Goal: Task Accomplishment & Management: Use online tool/utility

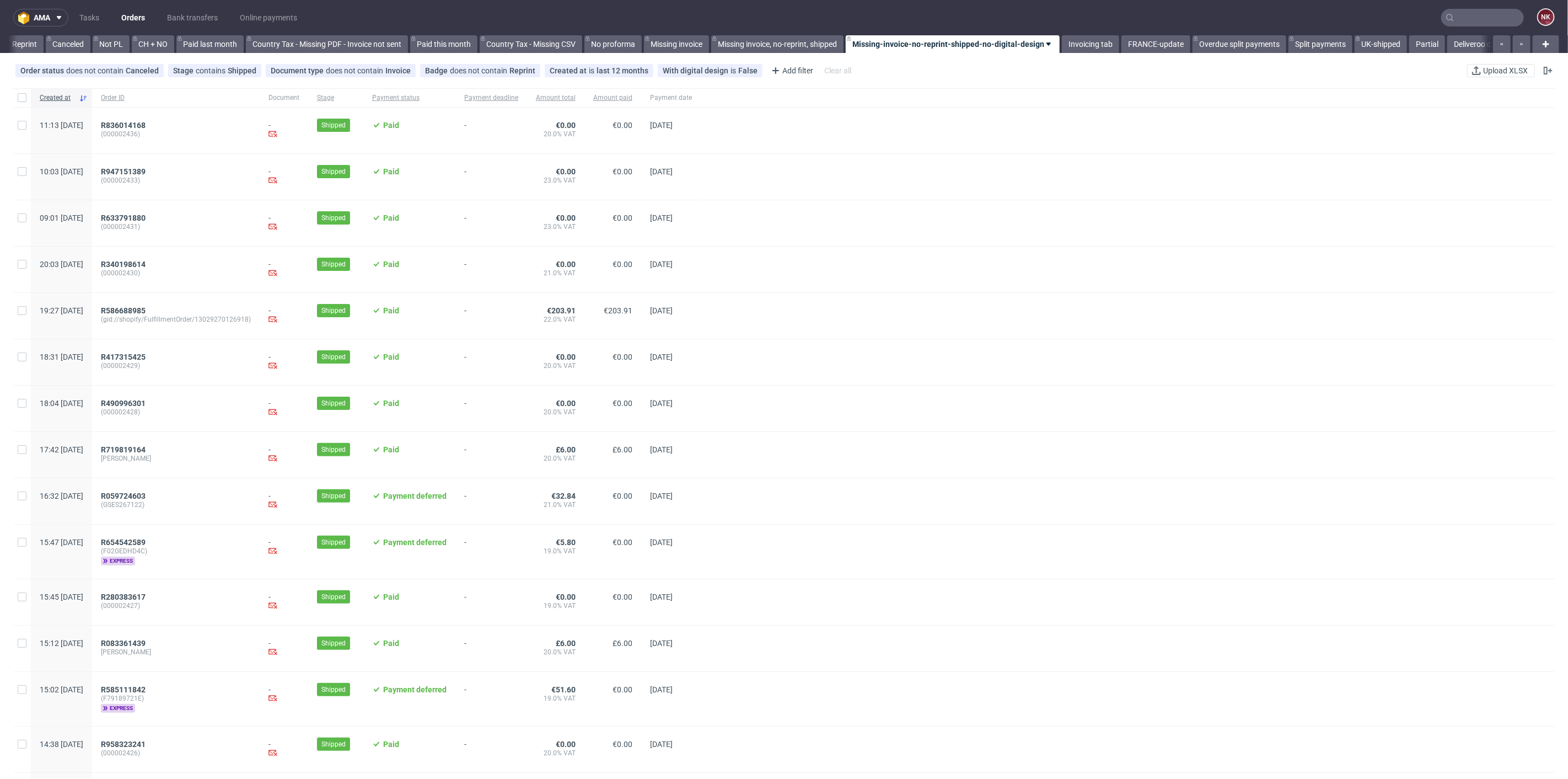
scroll to position [0, 1069]
click at [647, 39] on link "Missing invoice" at bounding box center [651, 44] width 65 height 17
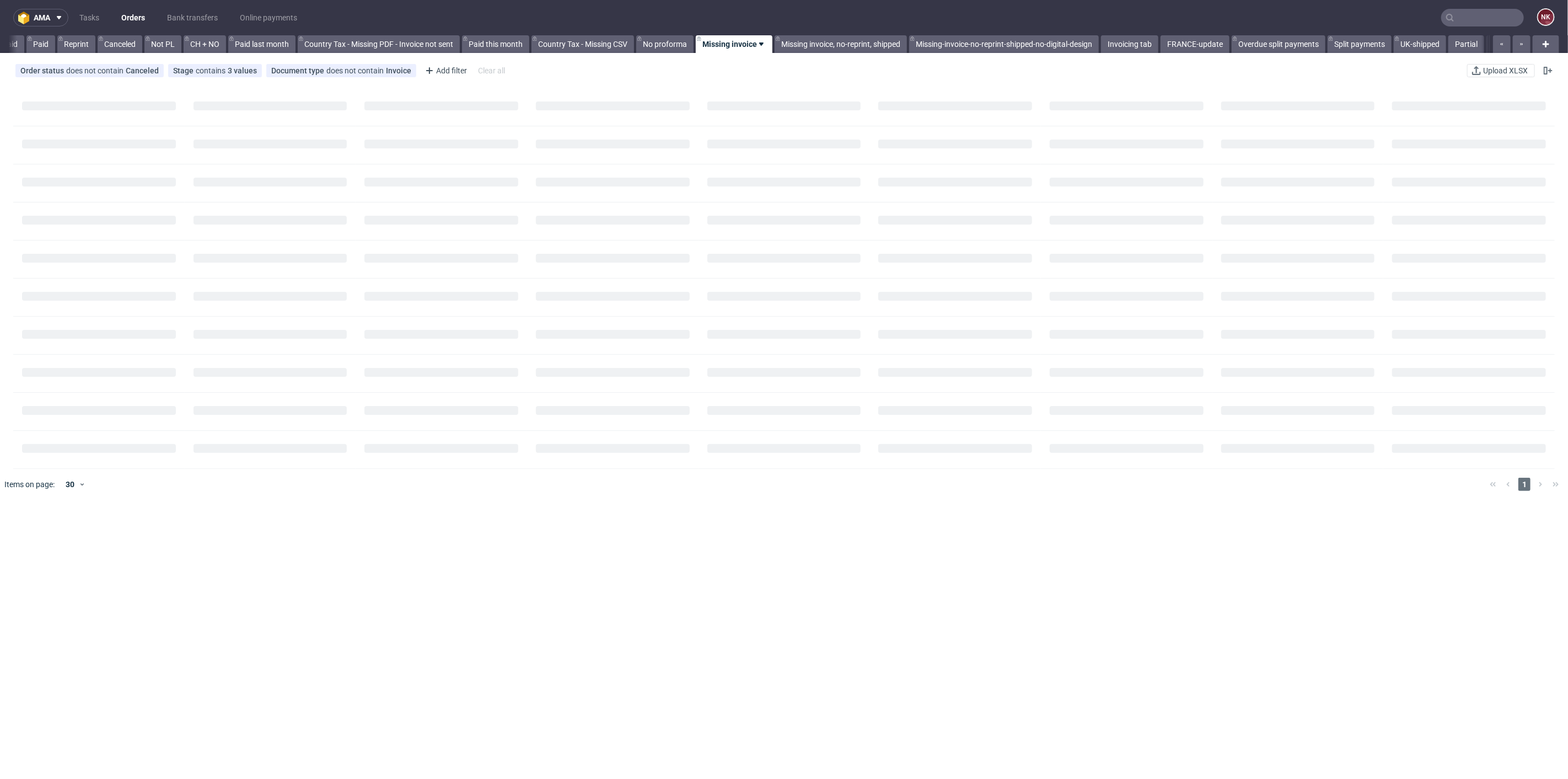
scroll to position [0, 975]
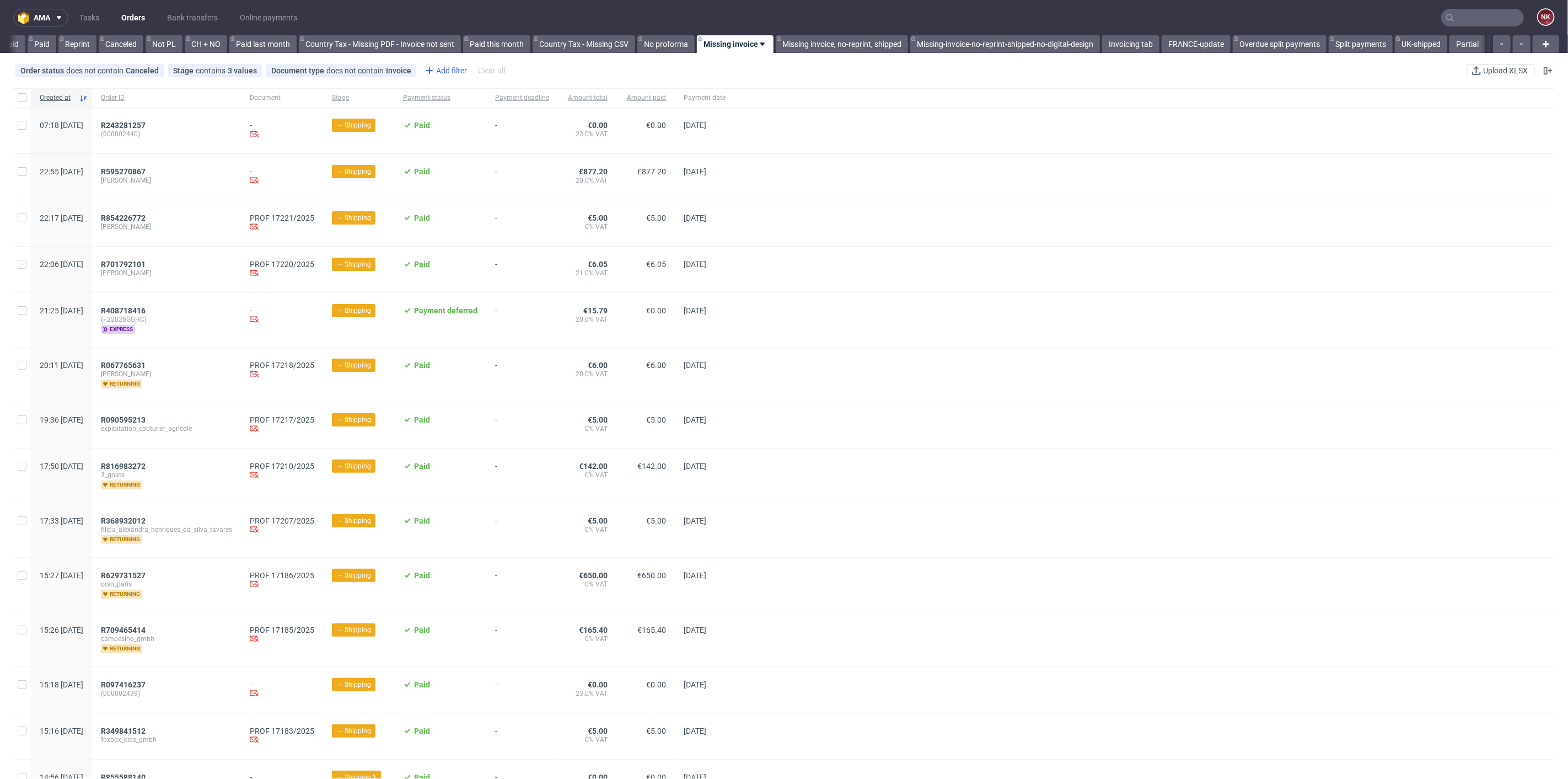
click at [441, 66] on div "Add filter" at bounding box center [445, 70] width 48 height 17
click at [480, 149] on div "Sales Channel" at bounding box center [485, 145] width 132 height 15
click at [430, 220] on input "InStore" at bounding box center [428, 219] width 9 height 9
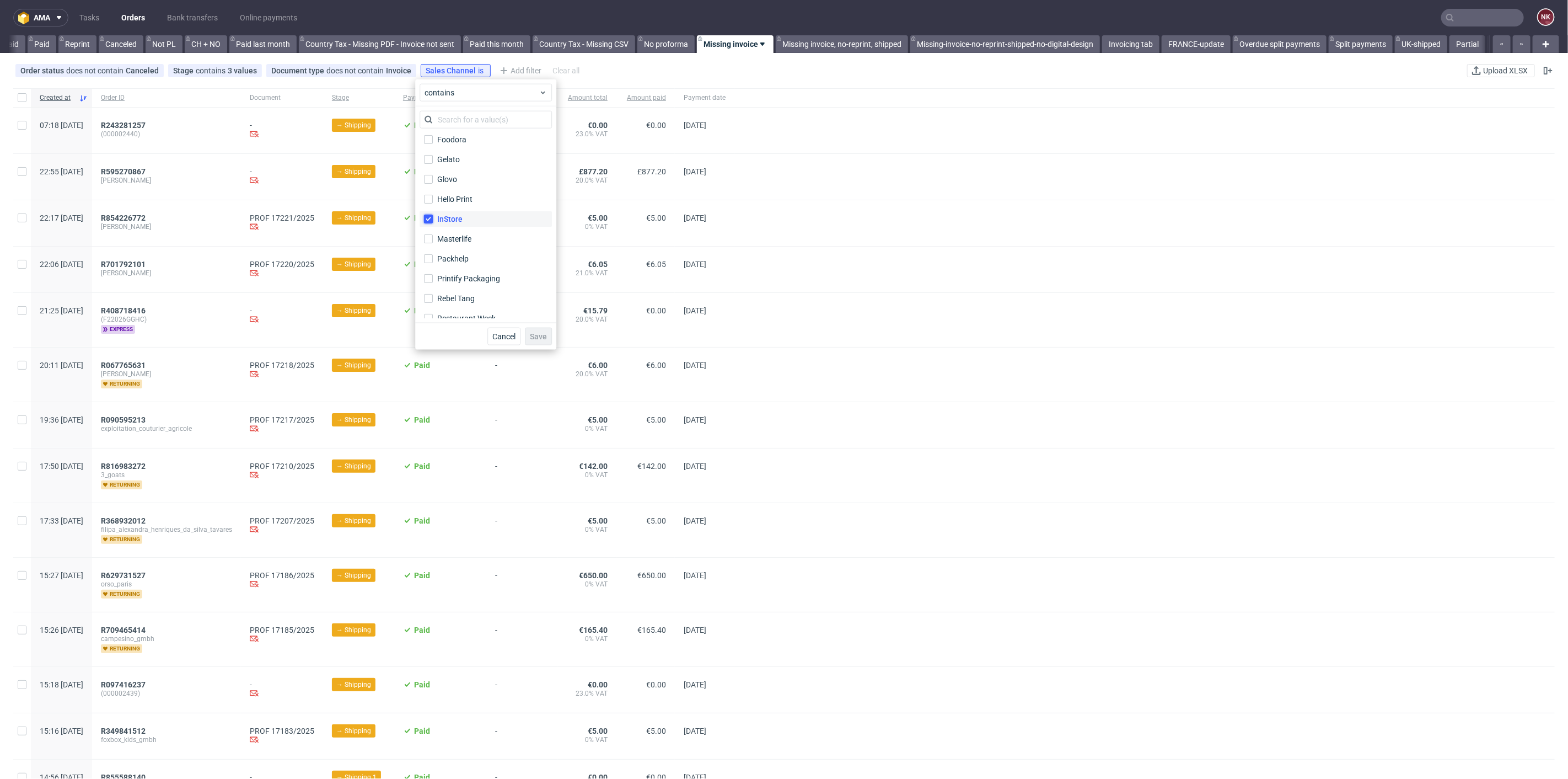
checkbox input "true"
click at [535, 338] on span "Save" at bounding box center [538, 336] width 17 height 8
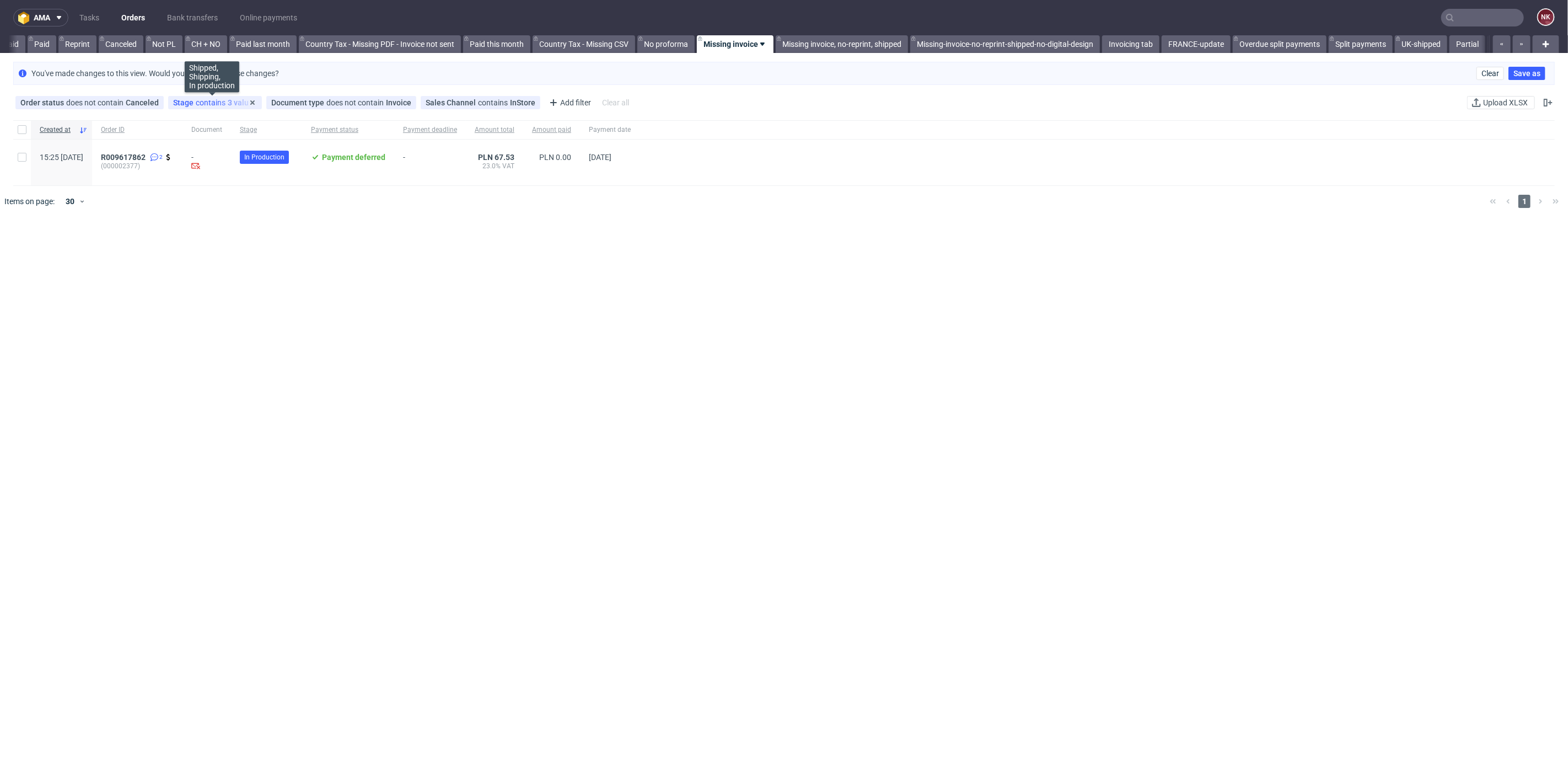
click at [219, 103] on div "Stage contains 3 values" at bounding box center [215, 103] width 84 height 9
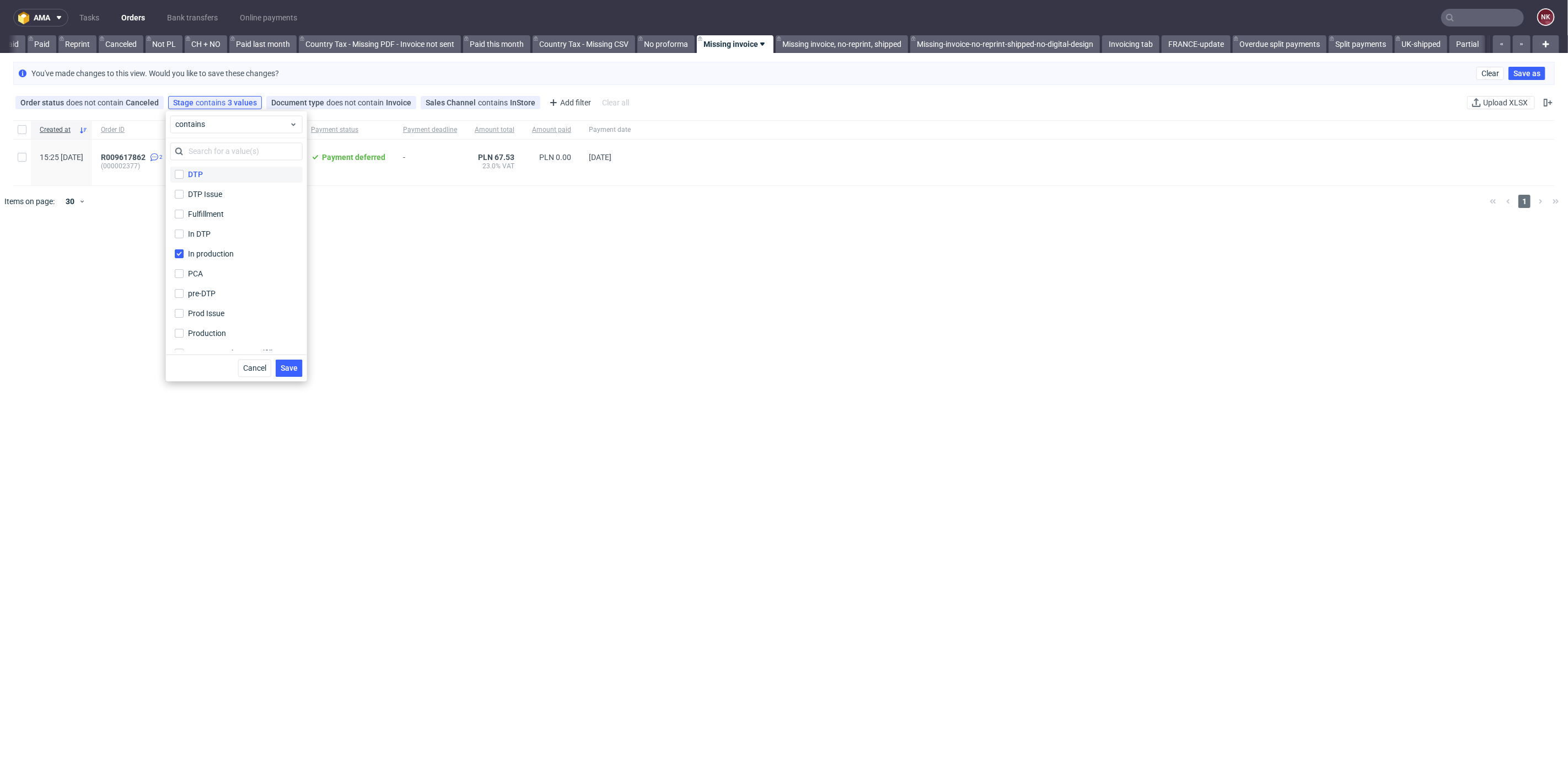
click at [184, 177] on label "DTP" at bounding box center [236, 174] width 132 height 15
click at [184, 177] on input "DTP" at bounding box center [179, 174] width 9 height 9
checkbox input "true"
click at [184, 196] on label "DTP Issue" at bounding box center [236, 194] width 132 height 15
click at [184, 196] on input "DTP Issue" at bounding box center [179, 195] width 9 height 9
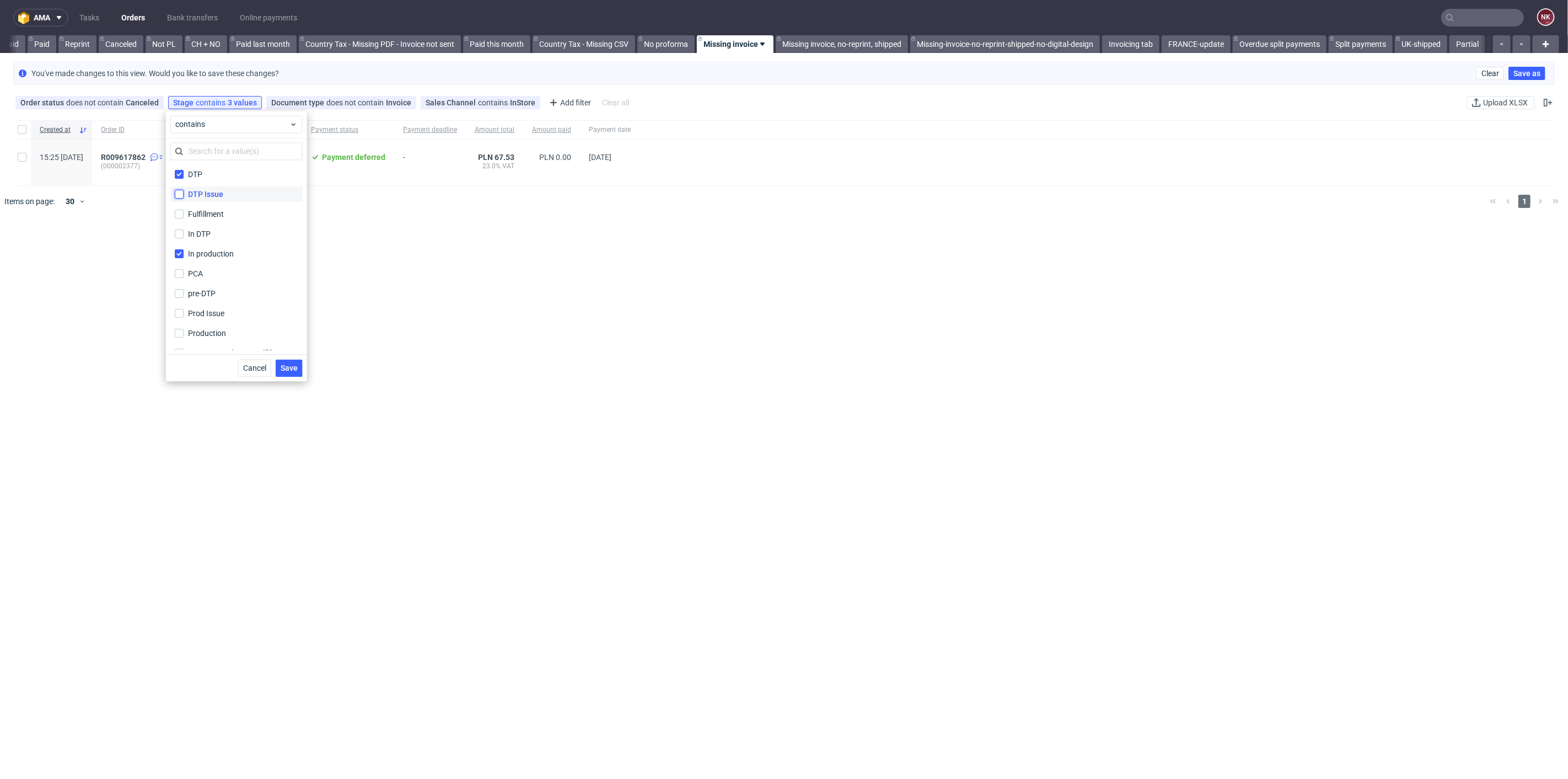
checkbox input "true"
click at [179, 210] on input "Fulfillment" at bounding box center [179, 214] width 9 height 9
checkbox input "true"
click at [179, 231] on input "In DTP" at bounding box center [179, 234] width 9 height 9
checkbox input "true"
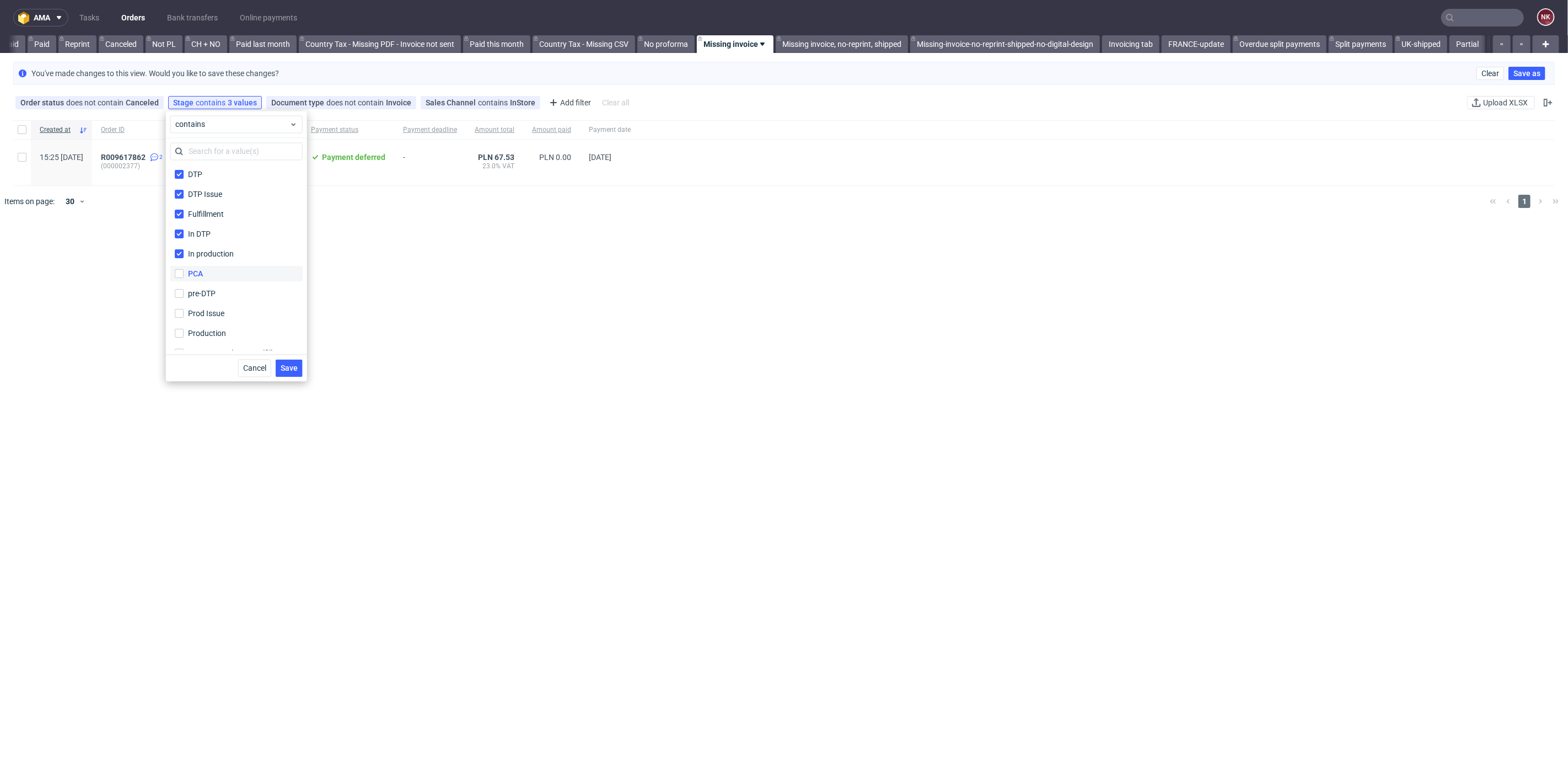
click at [184, 275] on label "PCA" at bounding box center [236, 273] width 132 height 15
click at [184, 275] on input "PCA" at bounding box center [179, 274] width 9 height 9
checkbox input "true"
click at [182, 294] on input "pre-DTP" at bounding box center [179, 294] width 9 height 9
checkbox input "true"
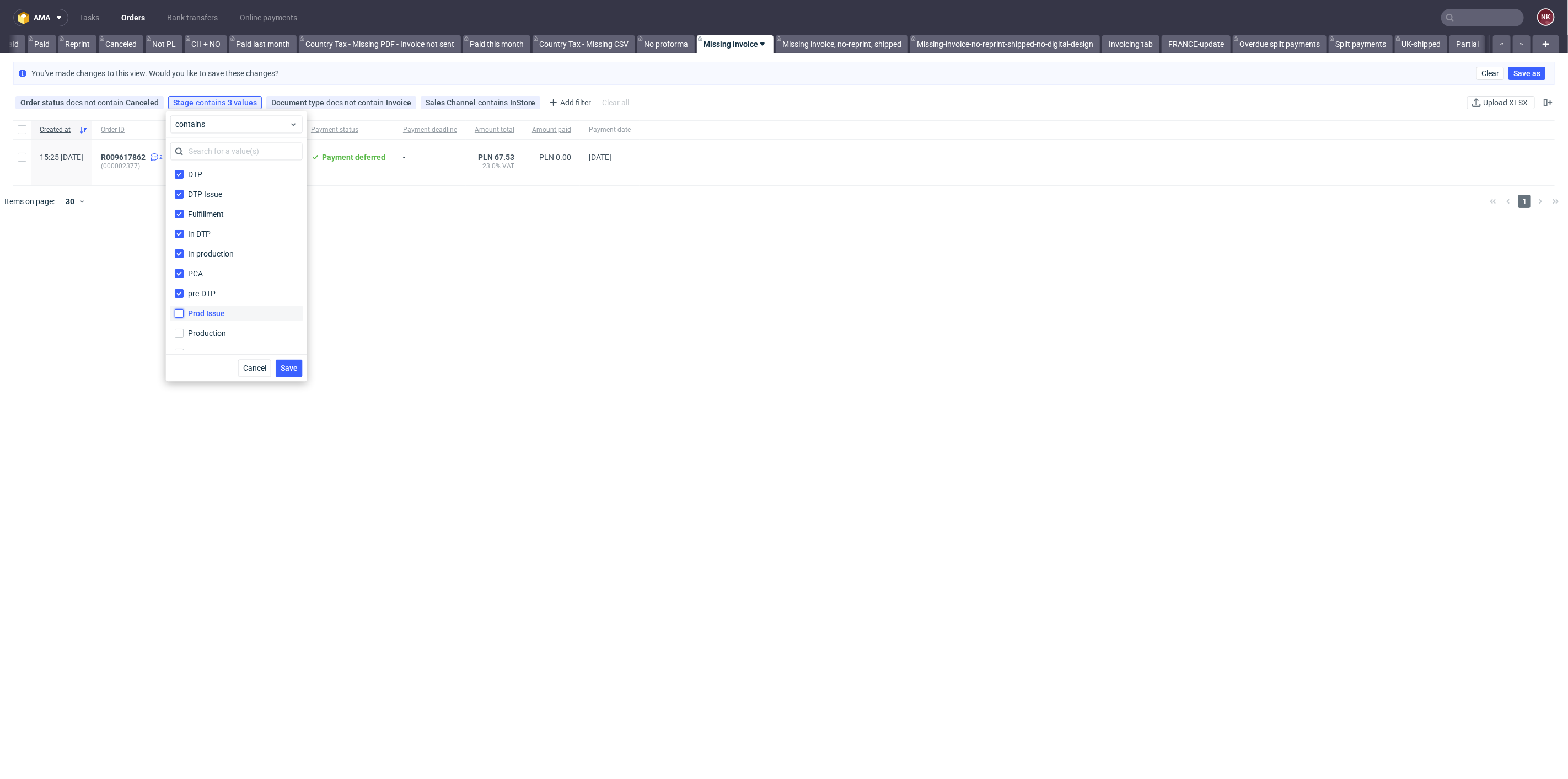
click at [181, 310] on input "Prod Issue" at bounding box center [179, 313] width 9 height 9
checkbox input "true"
click at [181, 335] on input "Production" at bounding box center [179, 333] width 9 height 9
checkbox input "true"
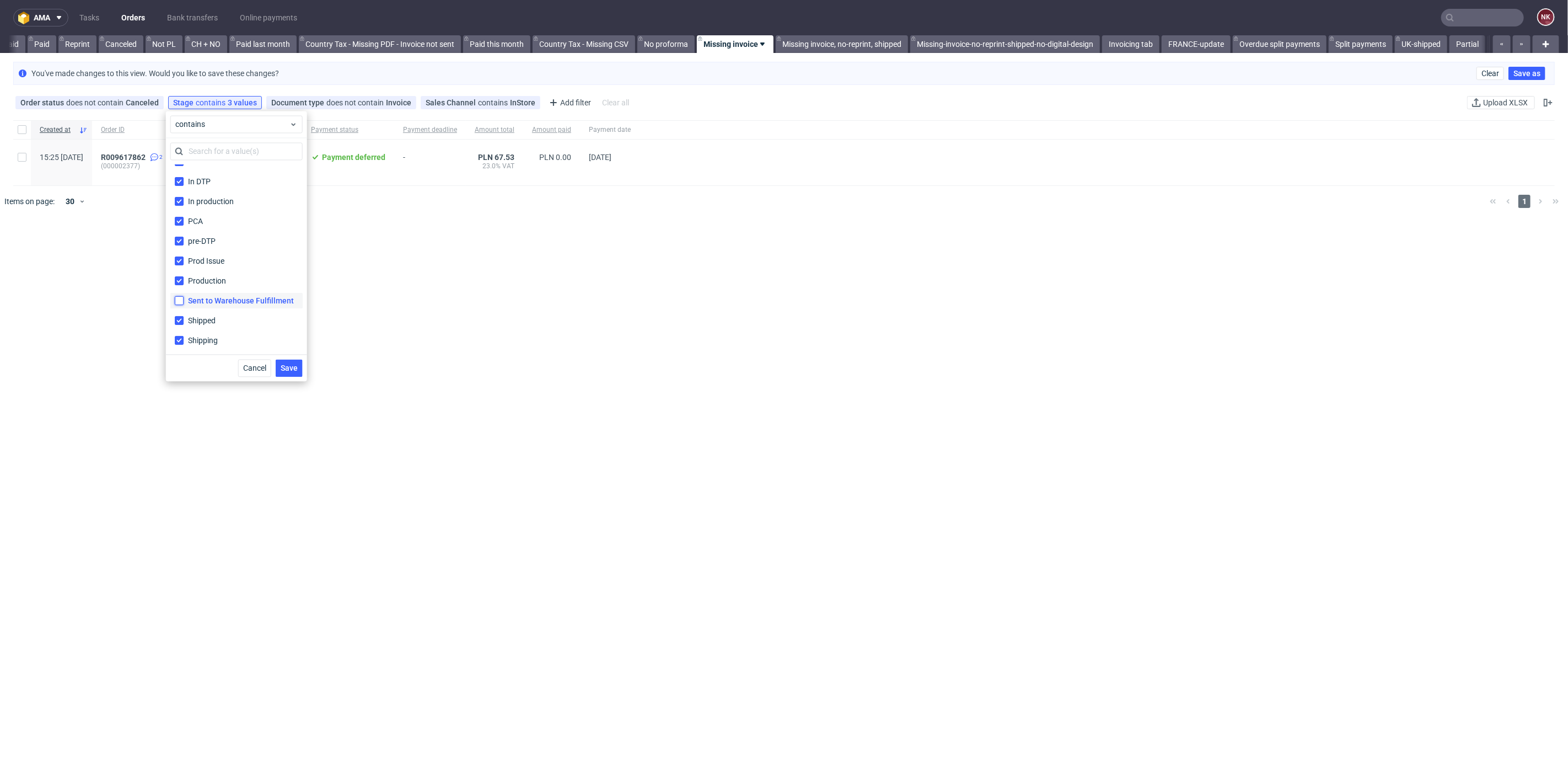
click at [176, 298] on input "Sent to Warehouse Fulfillment Sent to Warehouse Fulfillment" at bounding box center [179, 301] width 9 height 9
checkbox input "true"
click at [287, 365] on span "Save" at bounding box center [289, 368] width 17 height 8
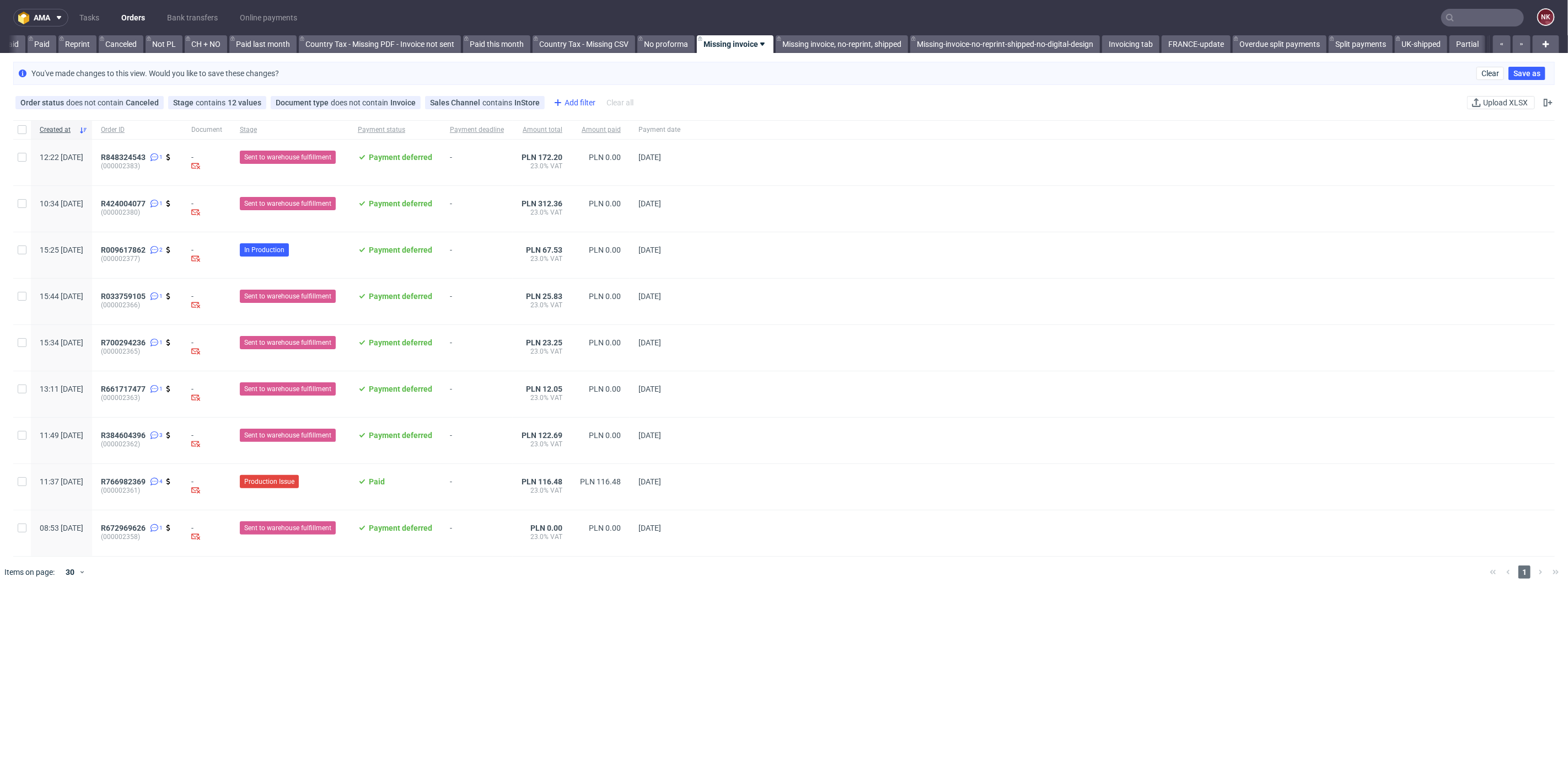
click at [565, 95] on div "Add filter" at bounding box center [574, 102] width 48 height 17
click at [596, 269] on span "Client details" at bounding box center [574, 269] width 56 height 15
click at [571, 148] on input "text" at bounding box center [611, 151] width 132 height 17
paste input "dws_tws@onet.pl"
type input "dws_tws@onet.pl"
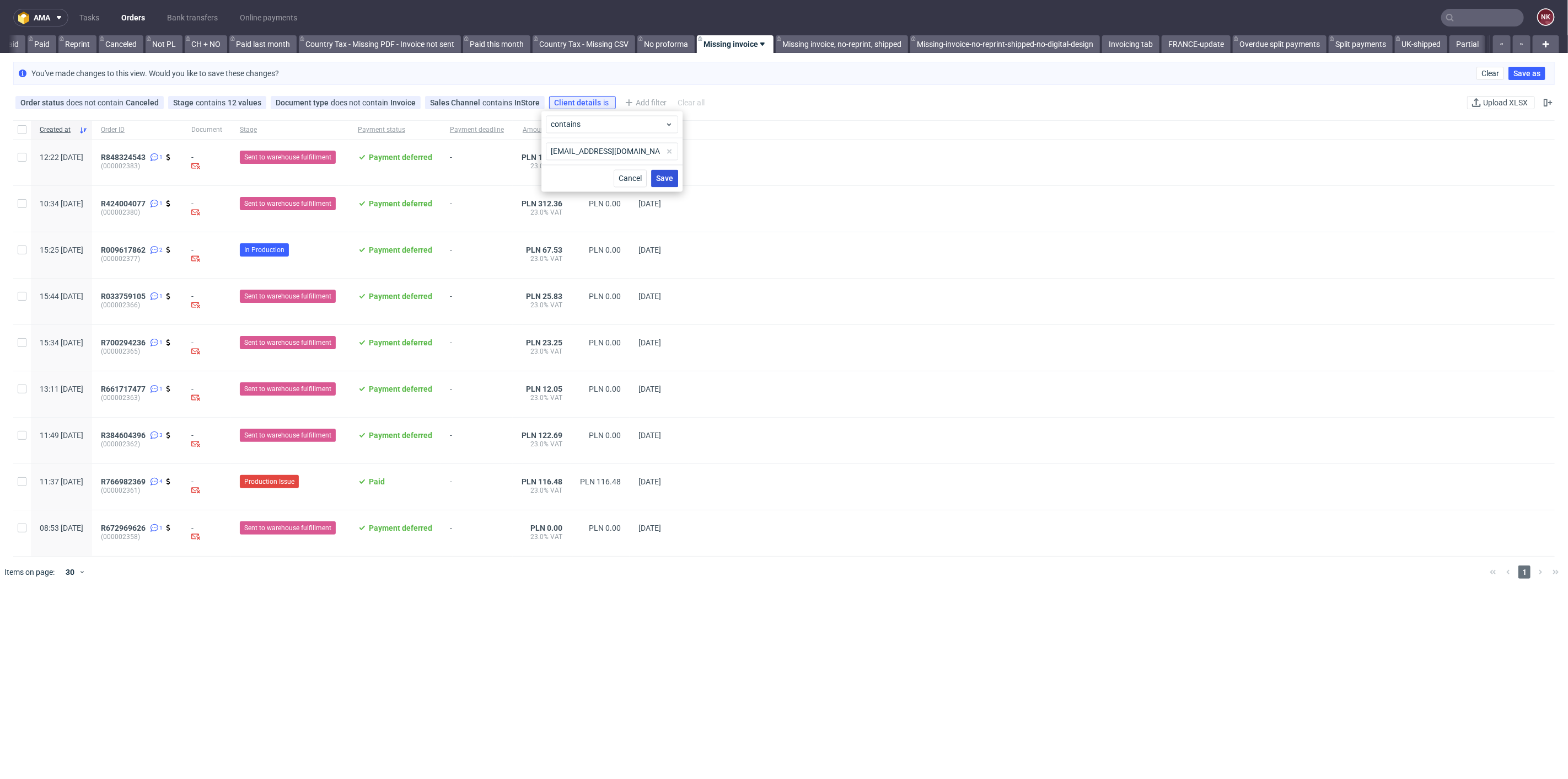
click at [675, 176] on button "Save" at bounding box center [664, 178] width 27 height 17
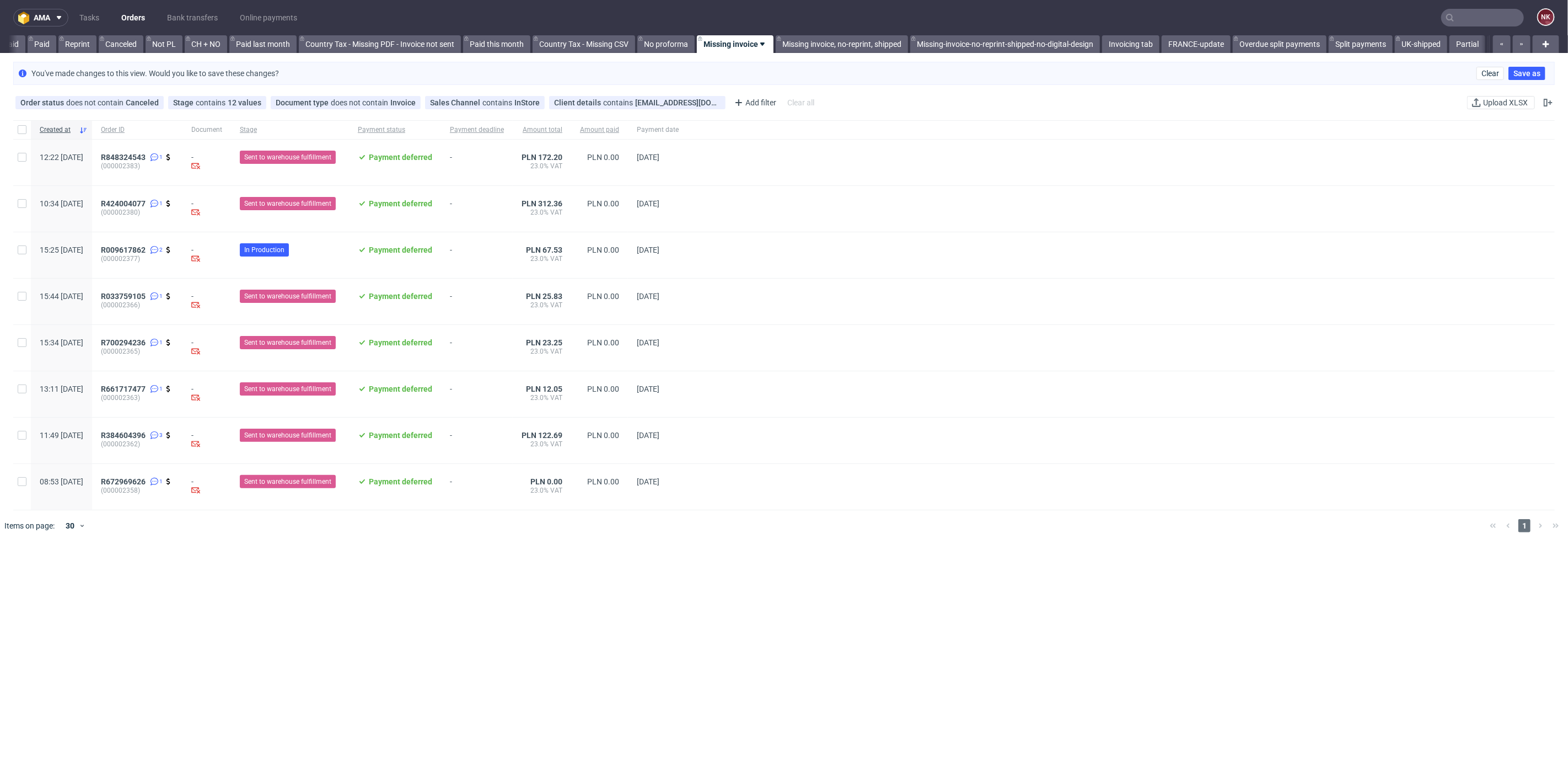
click at [504, 522] on div at bounding box center [799, 525] width 1361 height 31
click at [23, 127] on input "checkbox" at bounding box center [22, 129] width 9 height 9
checkbox input "true"
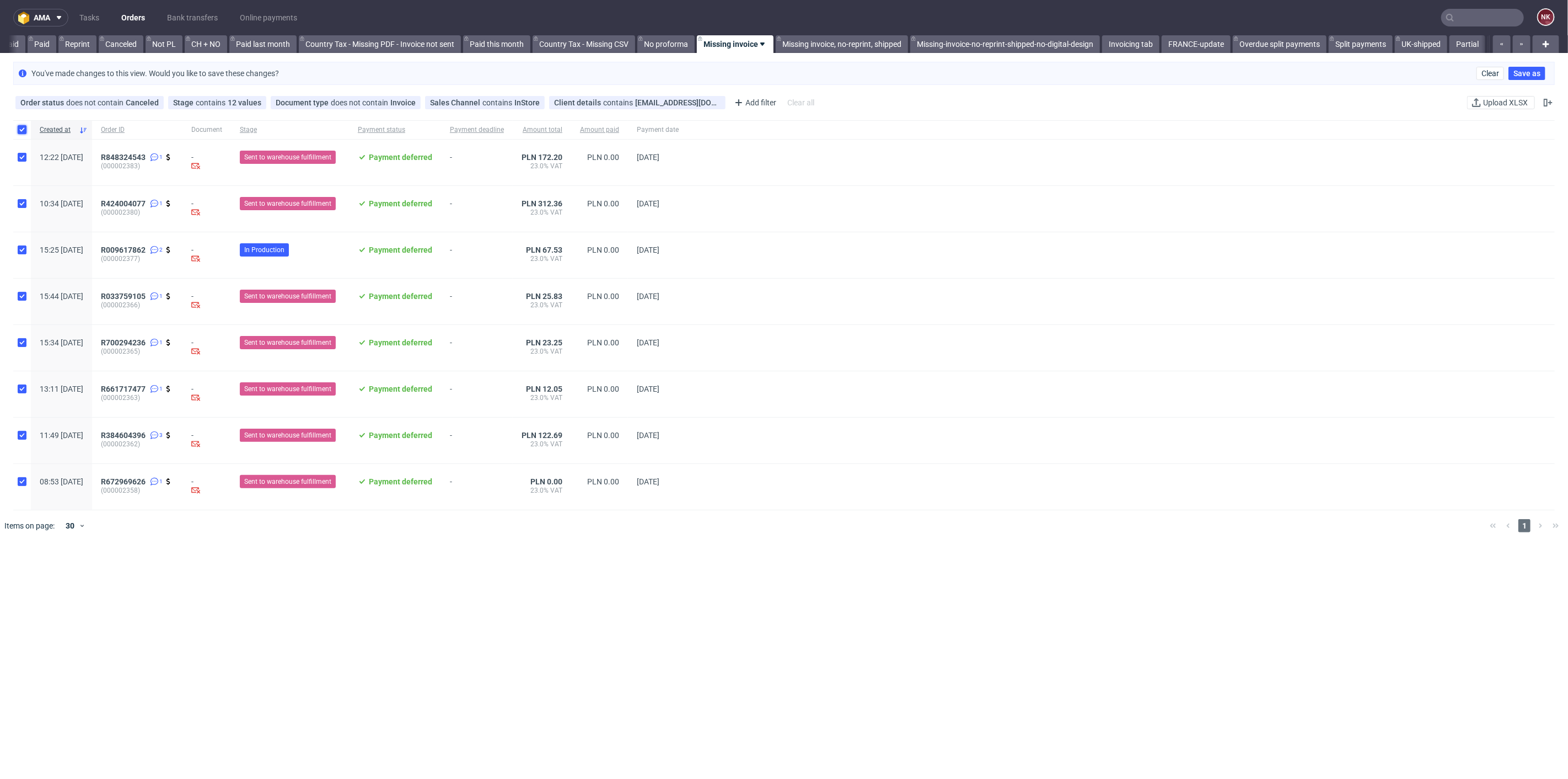
checkbox input "true"
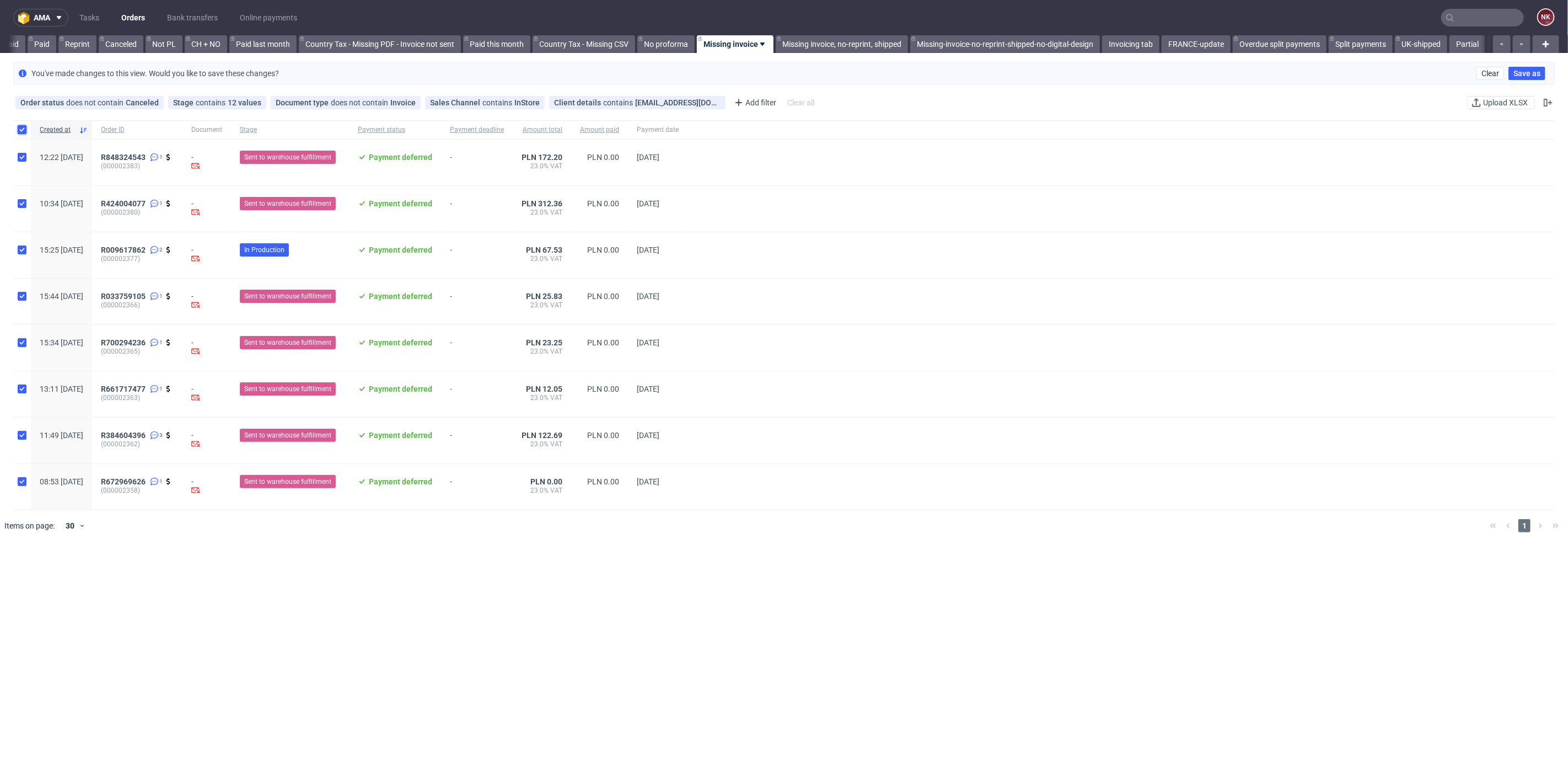
checkbox input "true"
click at [182, 18] on link "Bank transfers" at bounding box center [192, 17] width 64 height 17
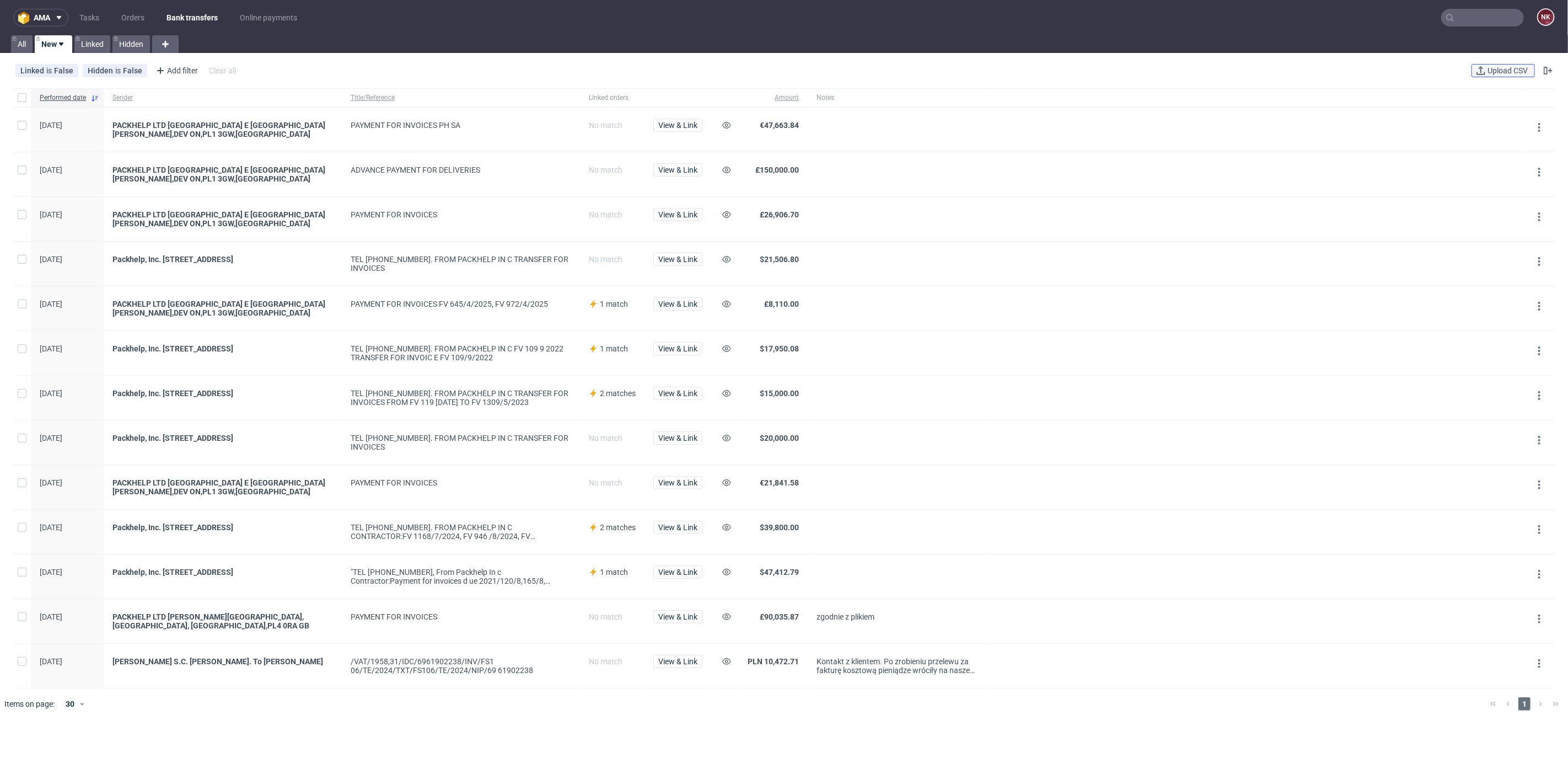
click at [1487, 69] on span "Upload CSV" at bounding box center [1507, 70] width 45 height 8
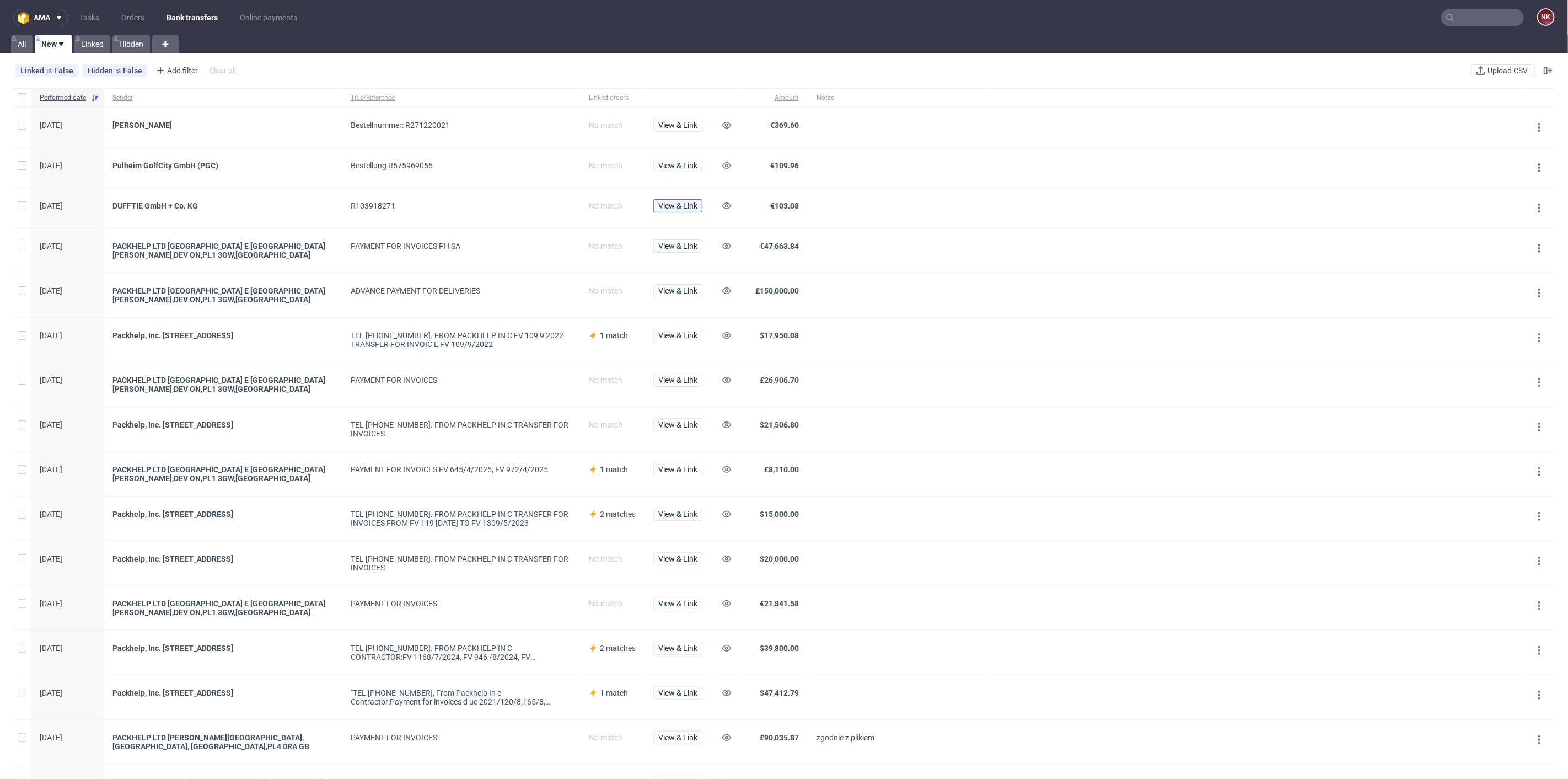
click at [675, 211] on button "View & Link" at bounding box center [677, 205] width 49 height 13
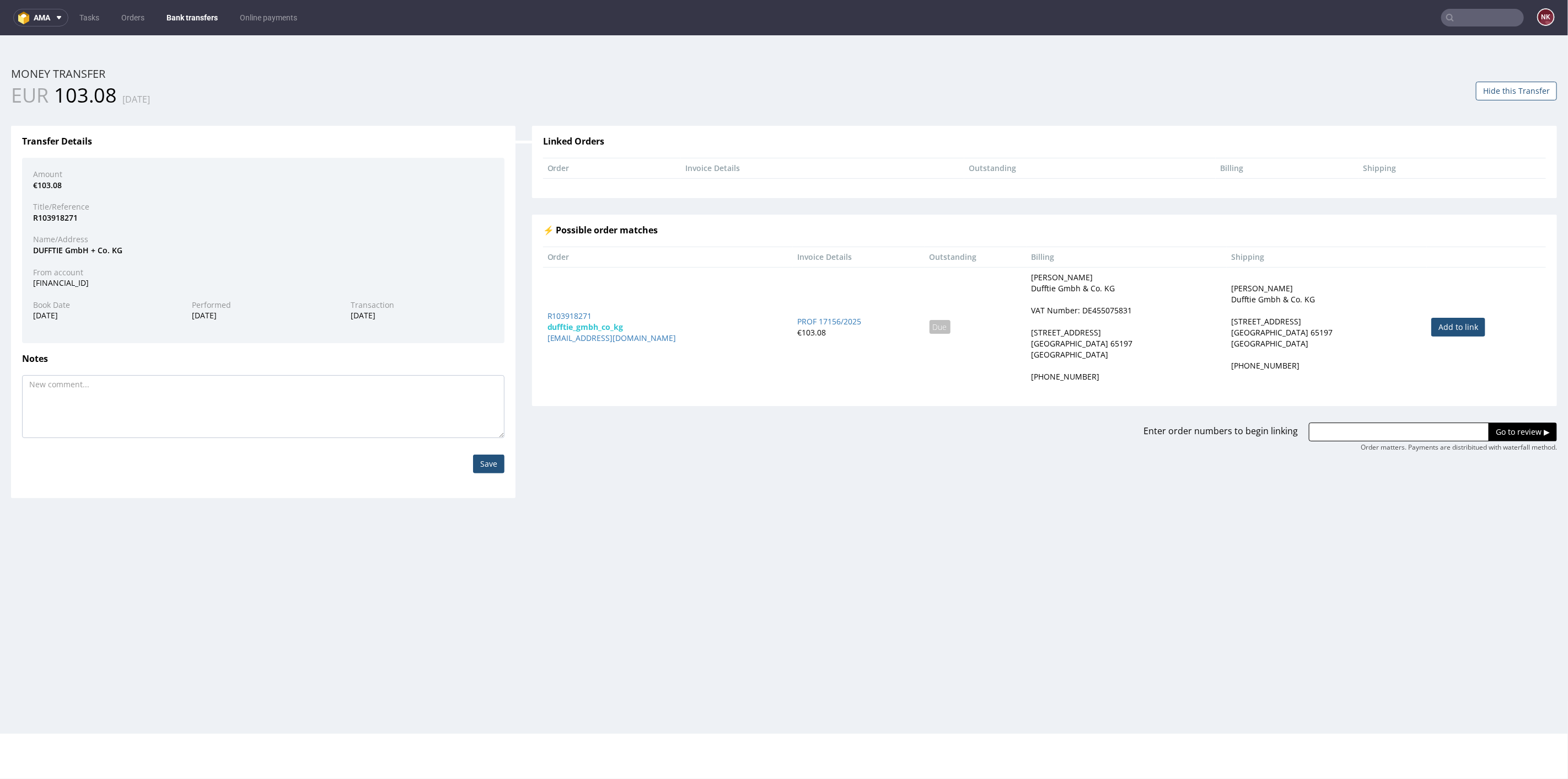
click at [1436, 331] on link "Add to link" at bounding box center [1458, 326] width 54 height 19
type input "R103918271"
click at [1509, 431] on input "Go to review ▶" at bounding box center [1523, 431] width 68 height 19
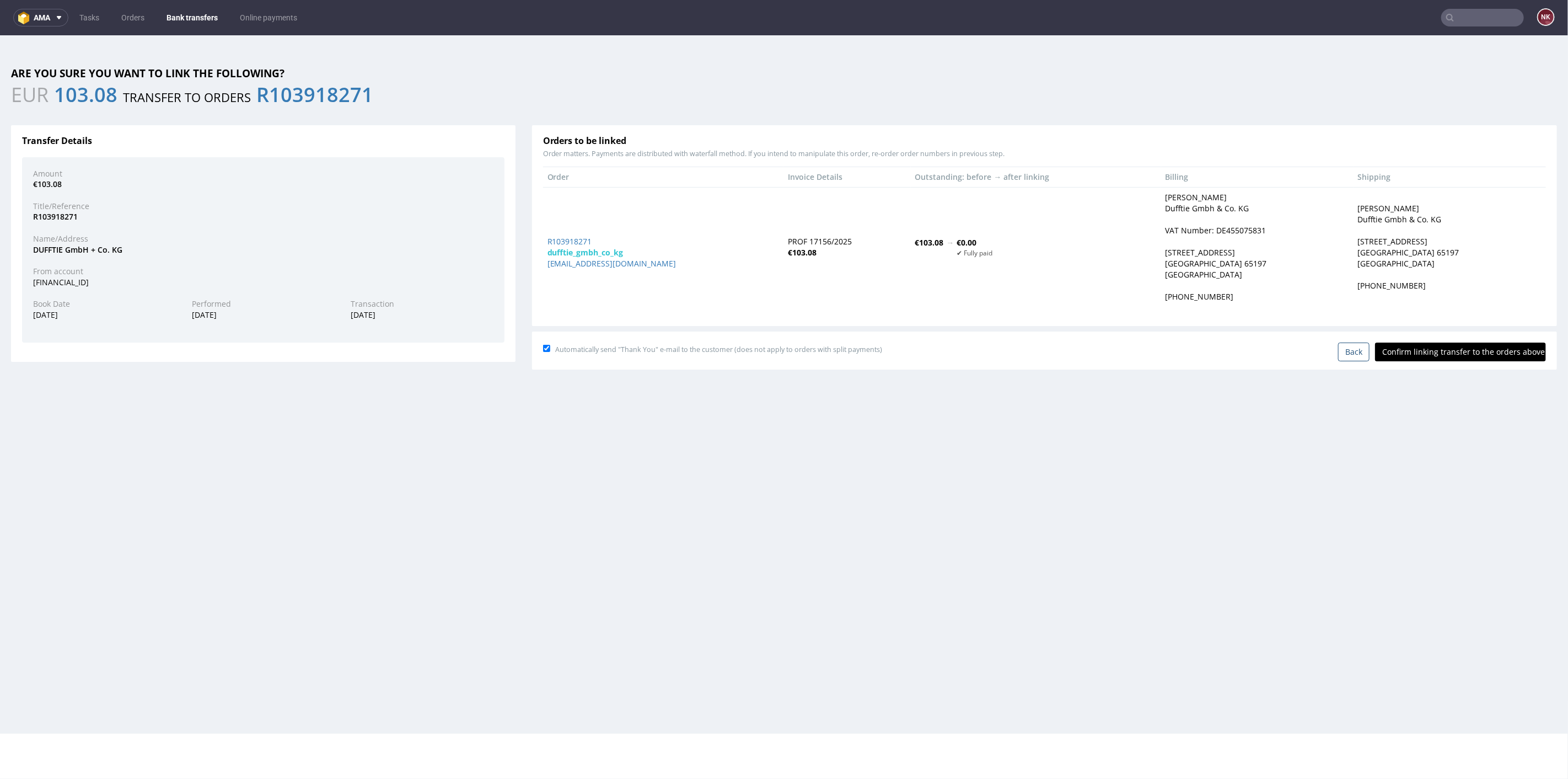
click at [1455, 353] on input "Confirm linking transfer to the orders above" at bounding box center [1461, 351] width 171 height 19
type input "In progress..."
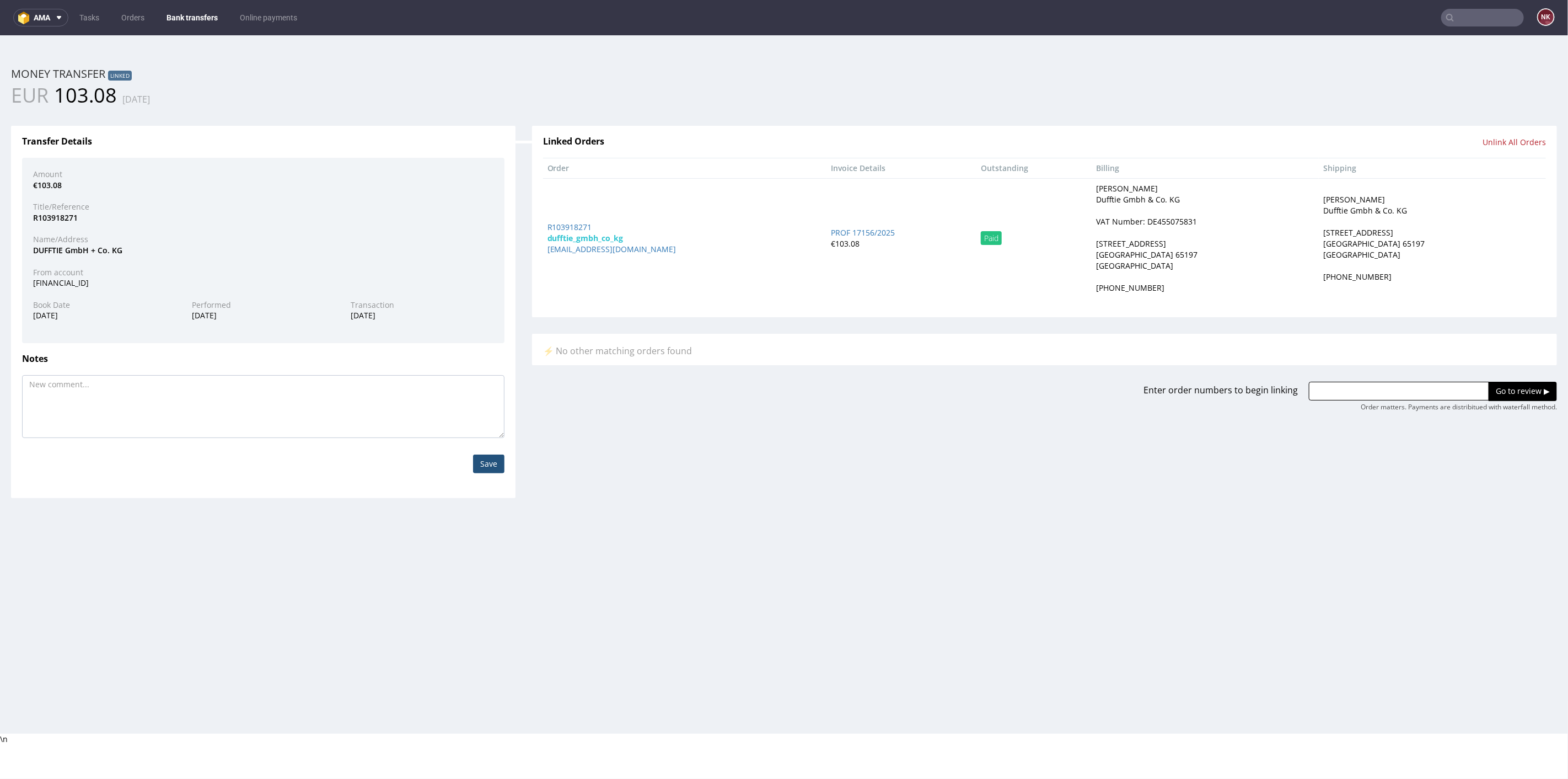
click at [197, 9] on link "Bank transfers" at bounding box center [191, 17] width 64 height 17
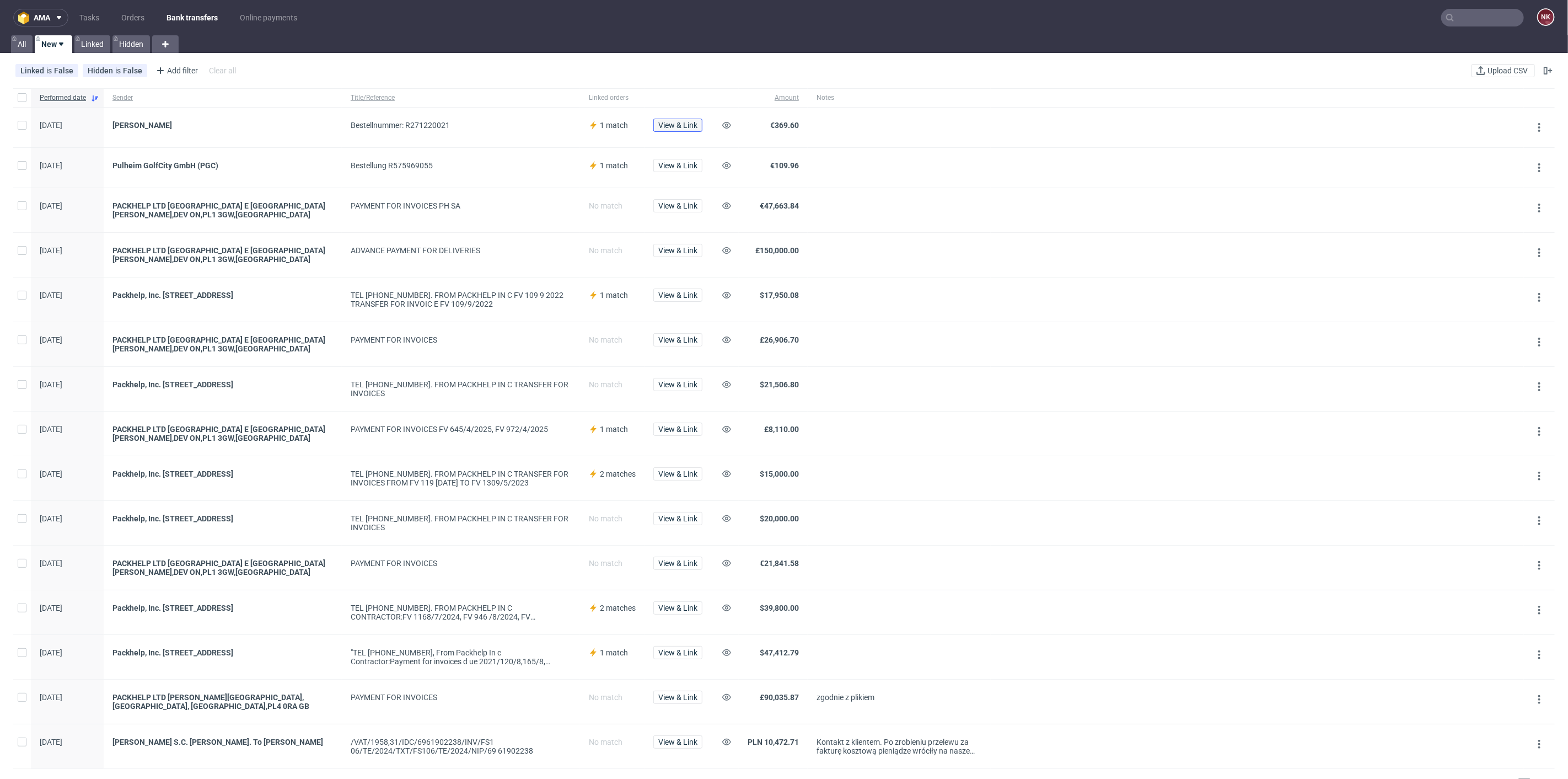
click at [691, 119] on button "View & Link" at bounding box center [677, 125] width 49 height 13
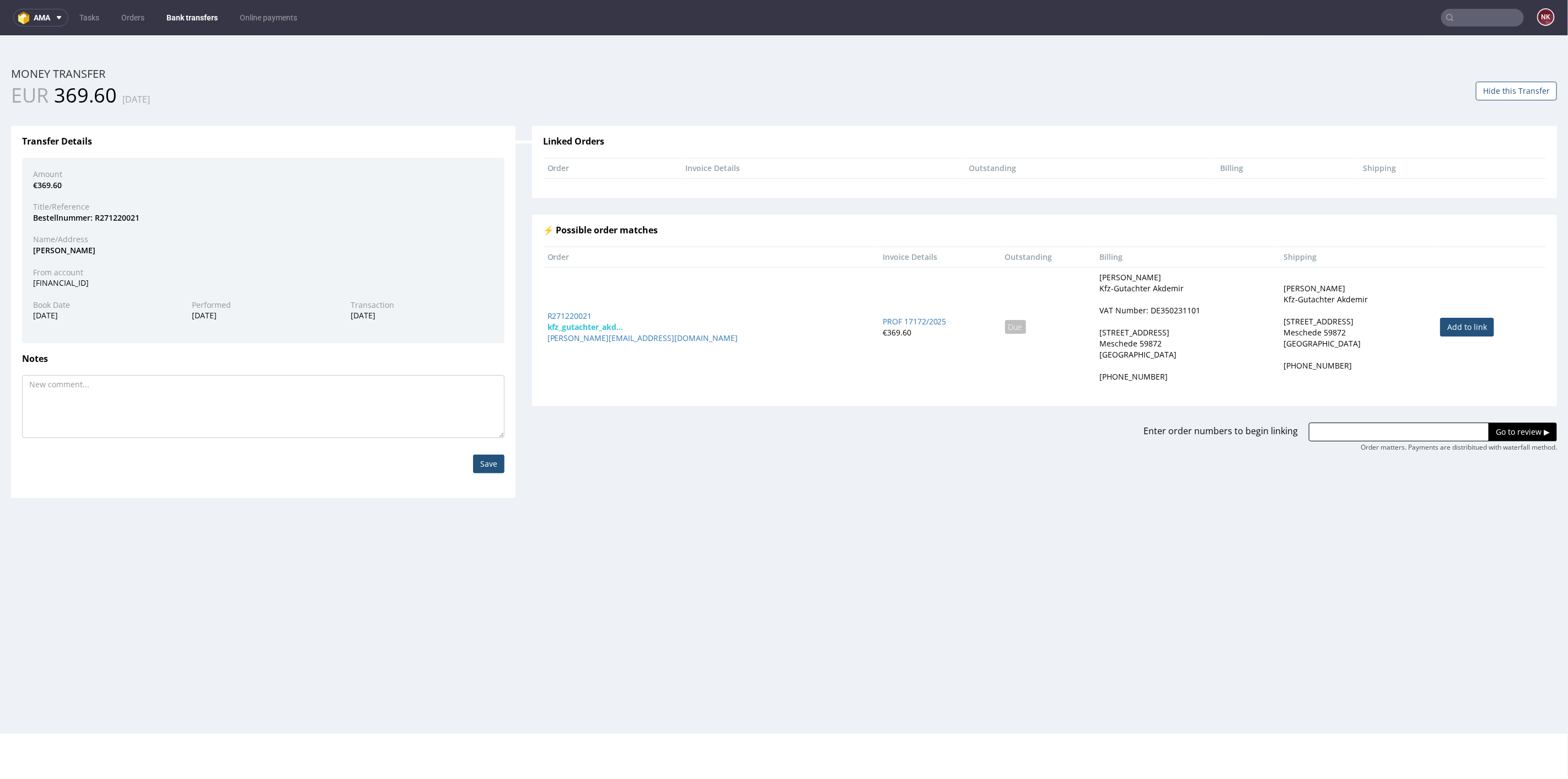
click at [1445, 340] on td "Add to link" at bounding box center [1491, 326] width 110 height 120
click at [1451, 326] on link "Add to link" at bounding box center [1467, 326] width 54 height 19
type input "R271220021"
click at [1495, 430] on input "Go to review ▶" at bounding box center [1523, 431] width 68 height 19
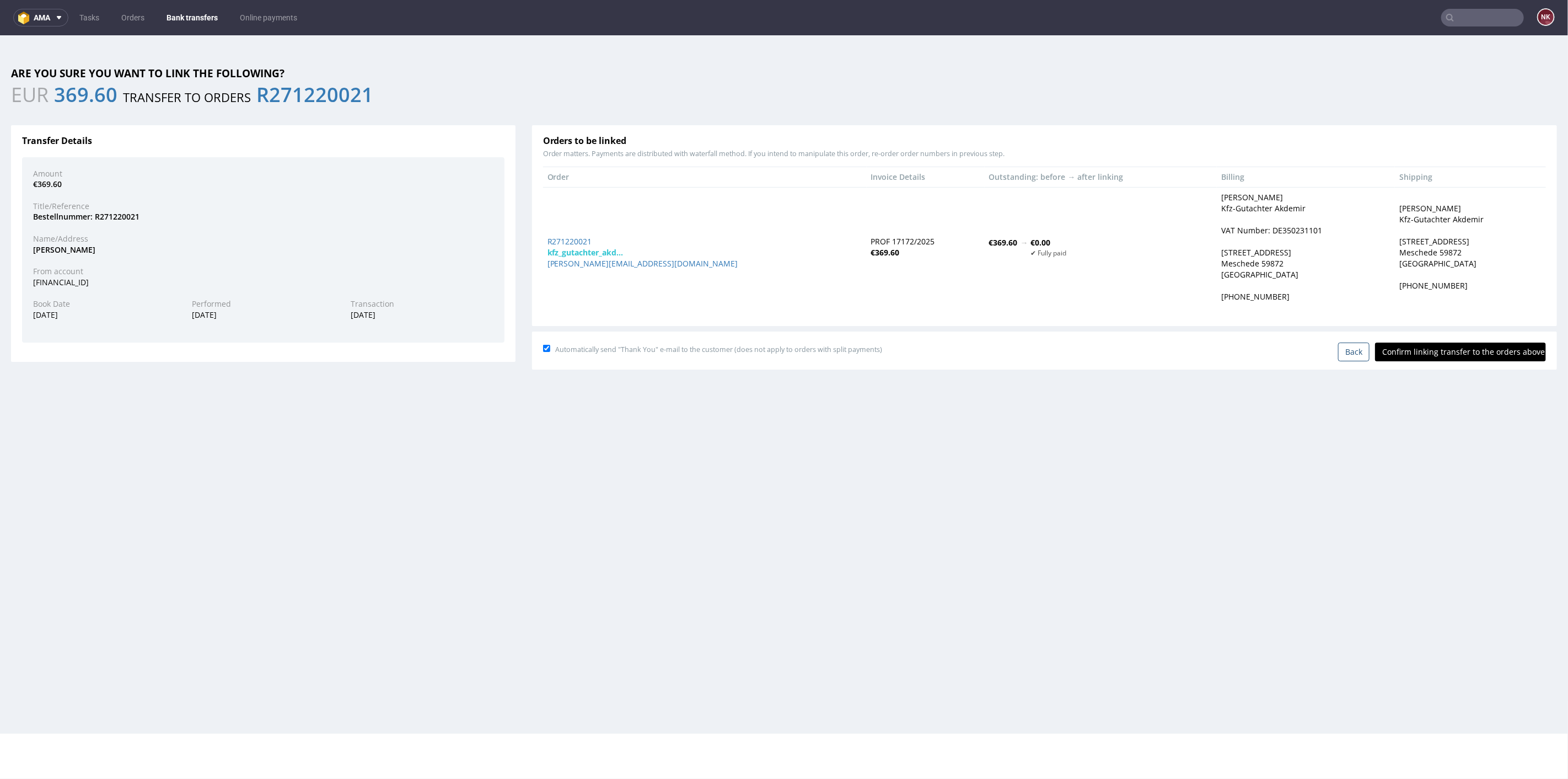
click at [1447, 353] on input "Confirm linking transfer to the orders above" at bounding box center [1461, 351] width 171 height 19
type input "In progress..."
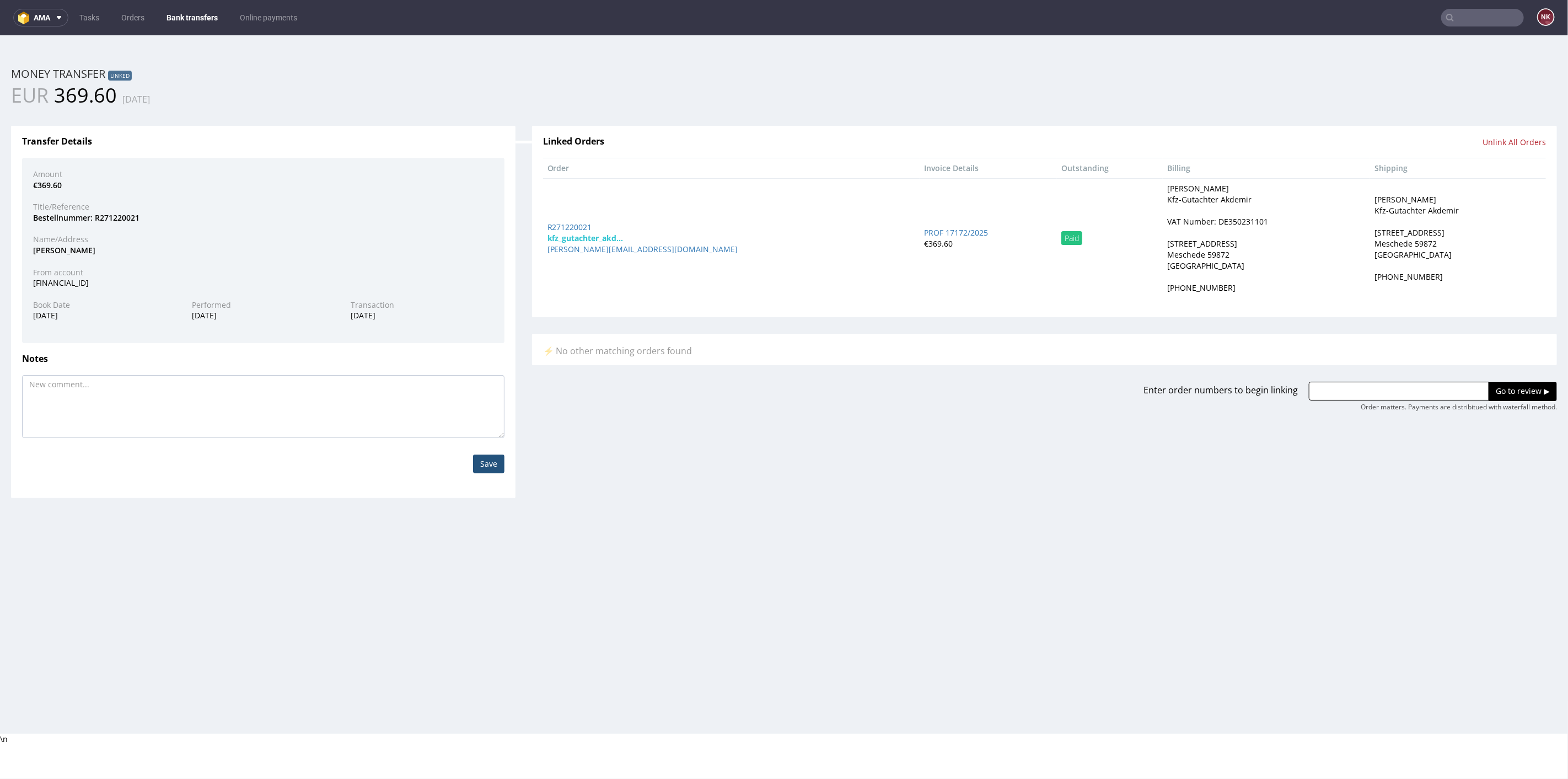
click at [190, 11] on link "Bank transfers" at bounding box center [191, 17] width 64 height 17
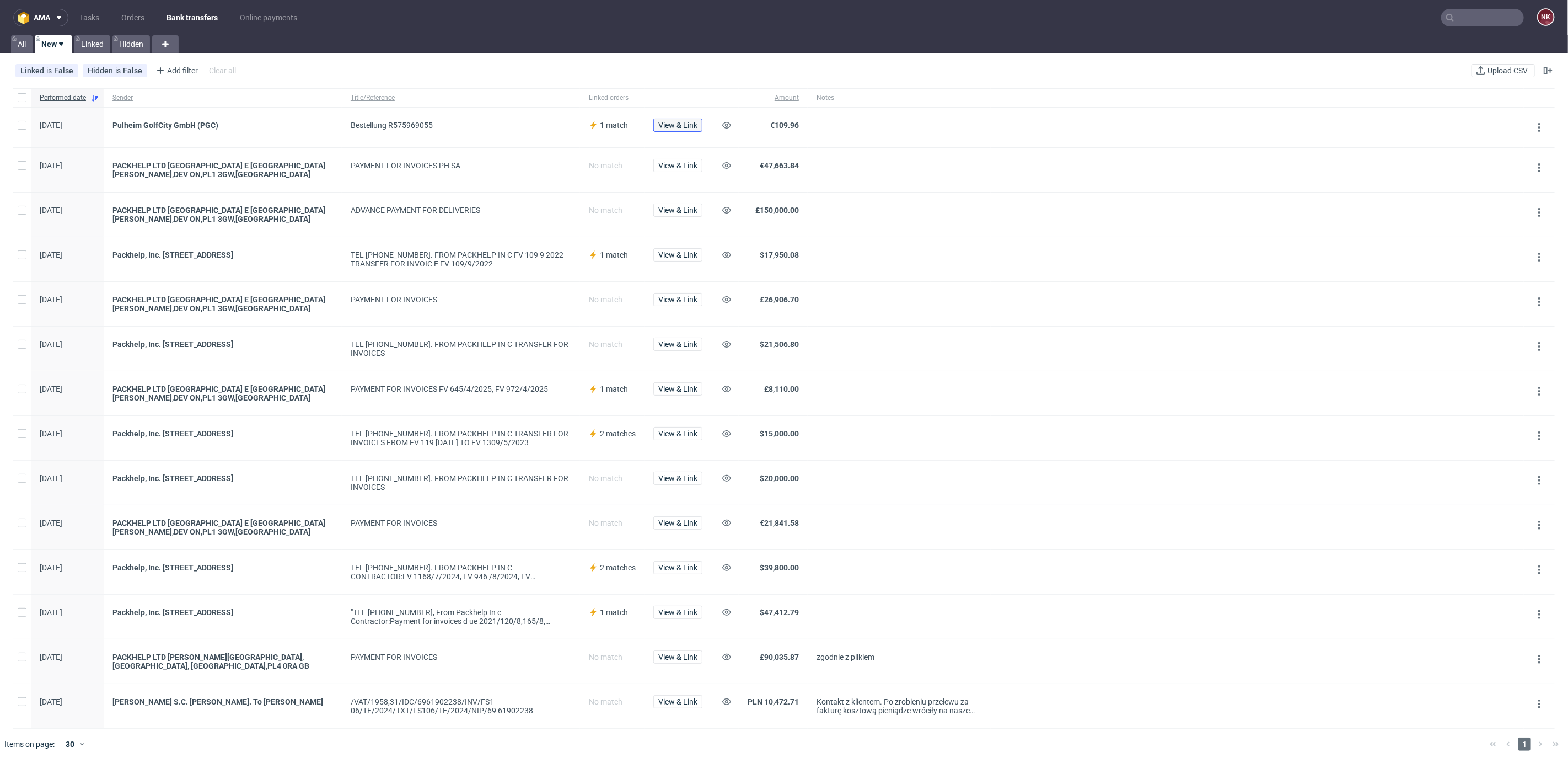
click at [682, 127] on span "View & Link" at bounding box center [678, 125] width 39 height 8
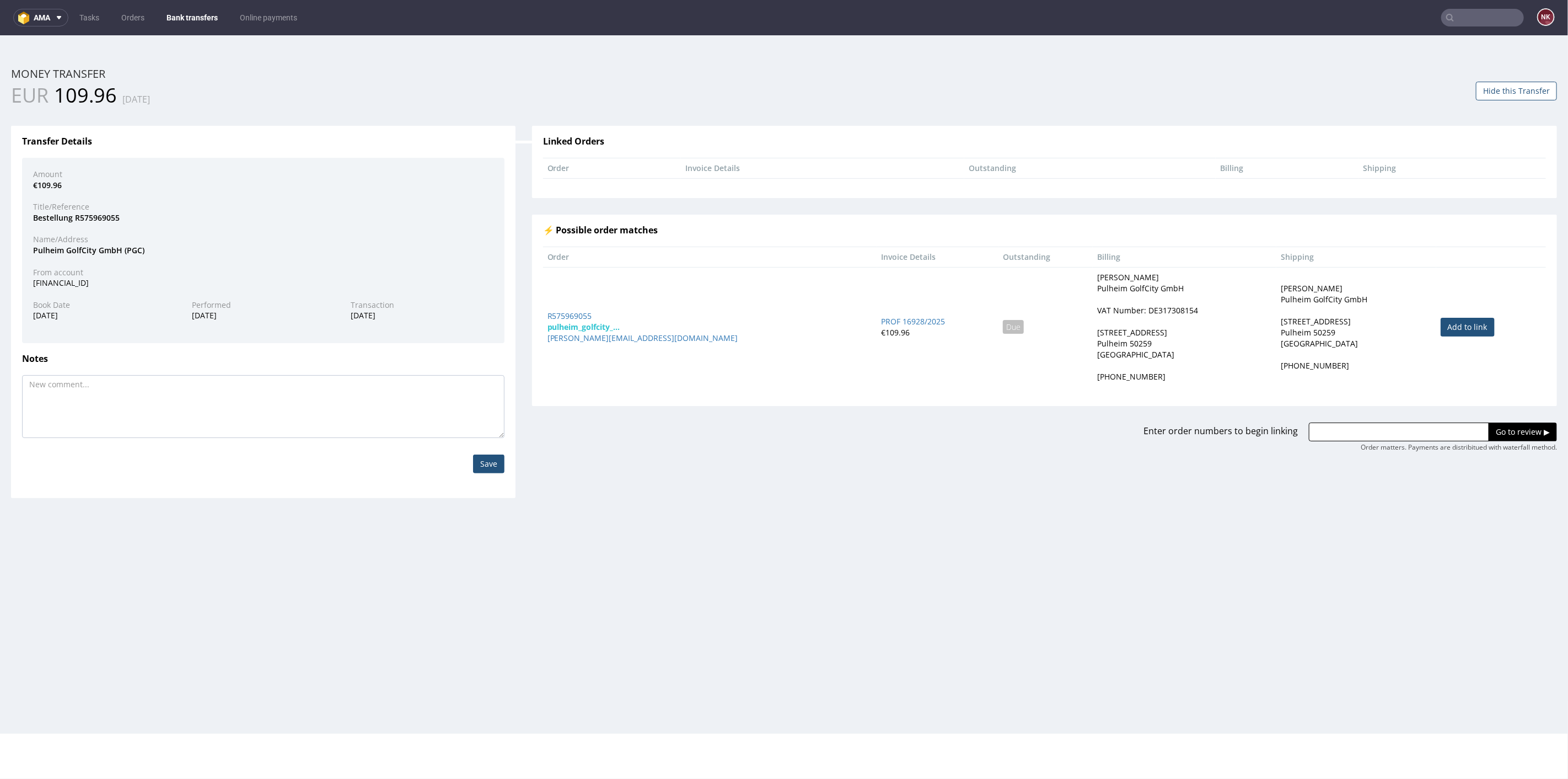
click at [1441, 320] on link "Add to link" at bounding box center [1467, 326] width 54 height 19
type input "R575969055"
click at [1514, 422] on input "Go to review ▶" at bounding box center [1523, 431] width 68 height 19
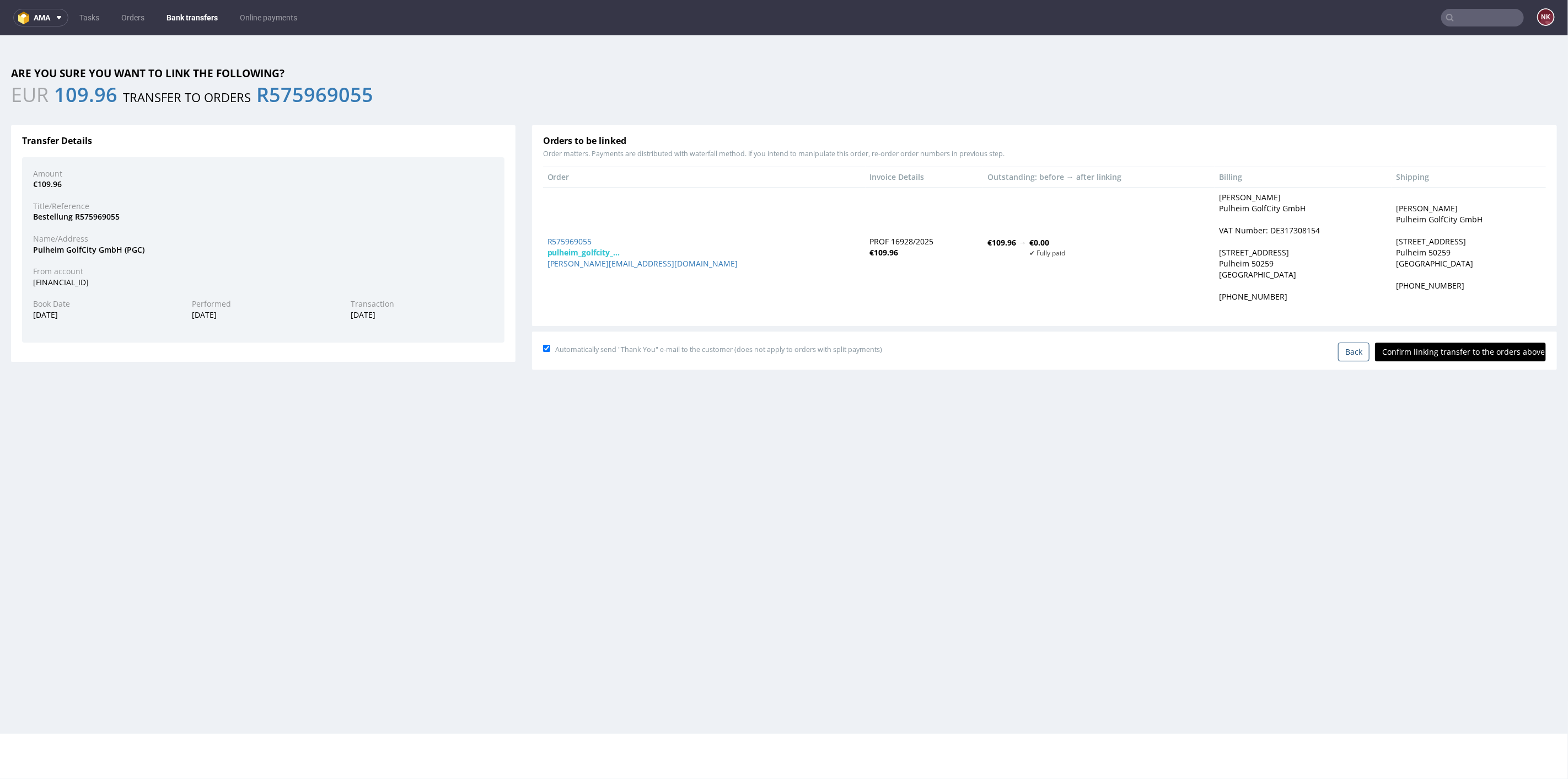
click at [1442, 351] on input "Confirm linking transfer to the orders above" at bounding box center [1461, 351] width 171 height 19
type input "In progress..."
drag, startPoint x: 553, startPoint y: 248, endPoint x: 558, endPoint y: 240, distance: 9.4
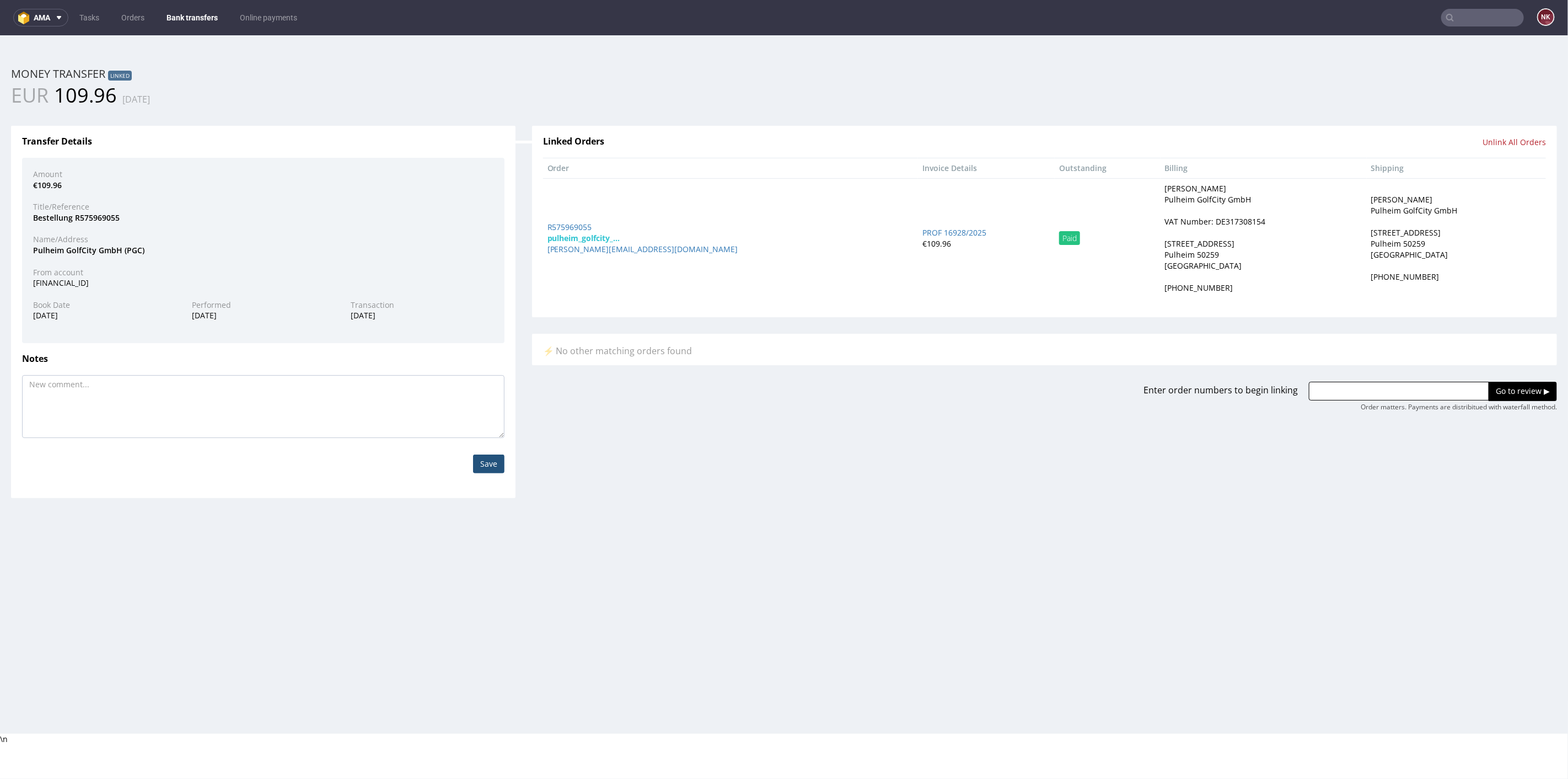
click at [194, 18] on link "Bank transfers" at bounding box center [191, 17] width 64 height 17
